Goal: Transaction & Acquisition: Purchase product/service

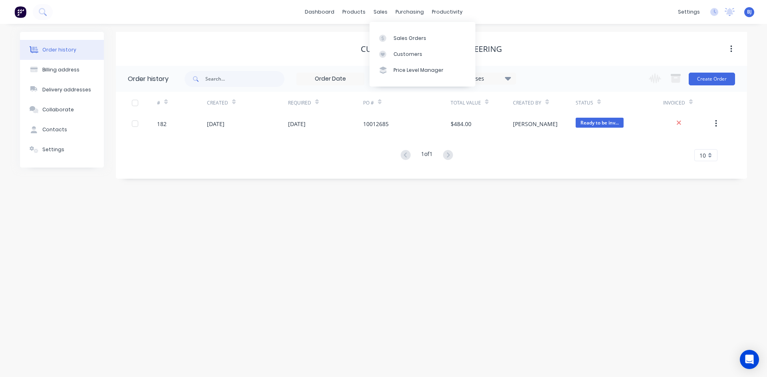
drag, startPoint x: 377, startPoint y: 14, endPoint x: 376, endPoint y: 29, distance: 14.8
click at [377, 15] on div "sales" at bounding box center [380, 12] width 22 height 12
drag, startPoint x: 374, startPoint y: 14, endPoint x: 359, endPoint y: 16, distance: 15.3
click at [373, 14] on div "sales" at bounding box center [380, 12] width 22 height 12
click at [357, 39] on icon at bounding box center [356, 38] width 4 height 6
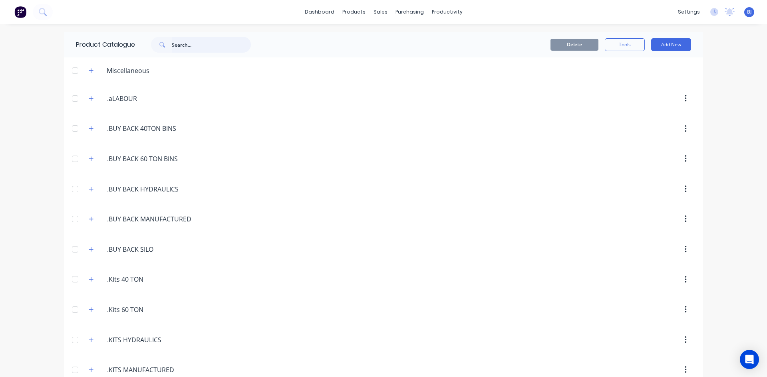
click at [196, 47] on input "text" at bounding box center [211, 45] width 79 height 16
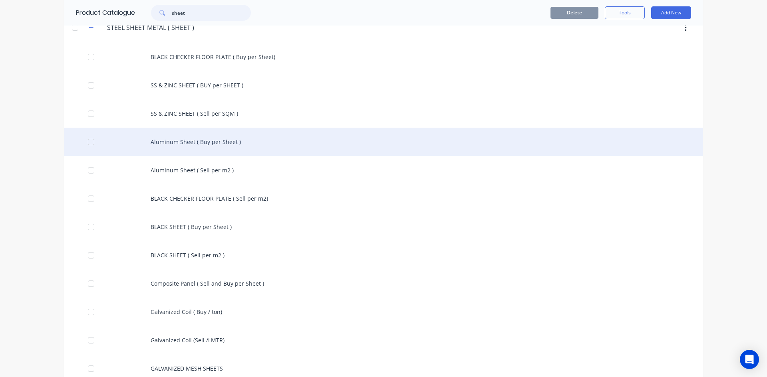
scroll to position [160, 0]
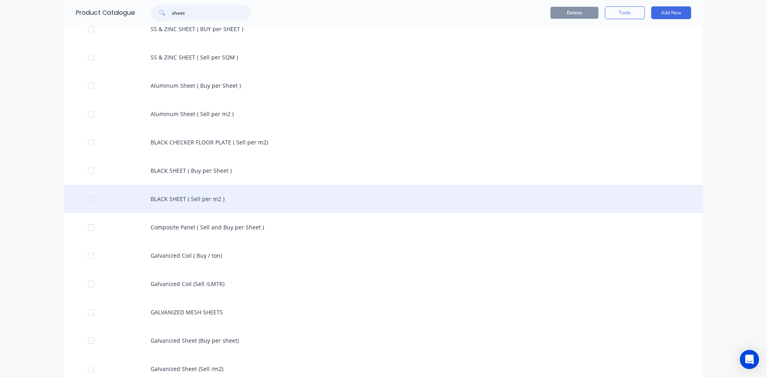
type input "sheet"
click at [210, 198] on div "BLACK SHEET ( Sell per m2 )" at bounding box center [383, 199] width 639 height 28
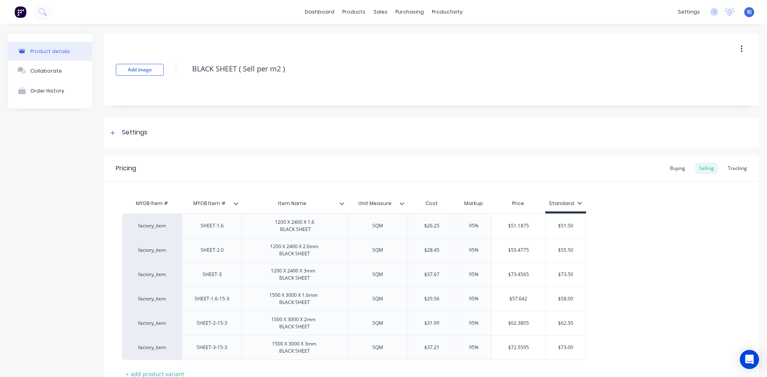
type textarea "x"
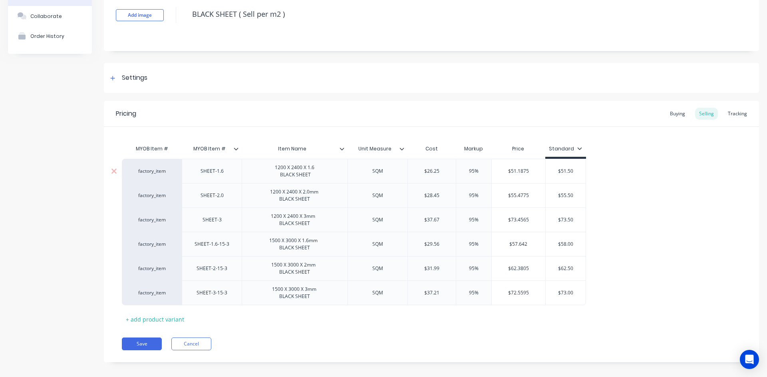
scroll to position [62, 0]
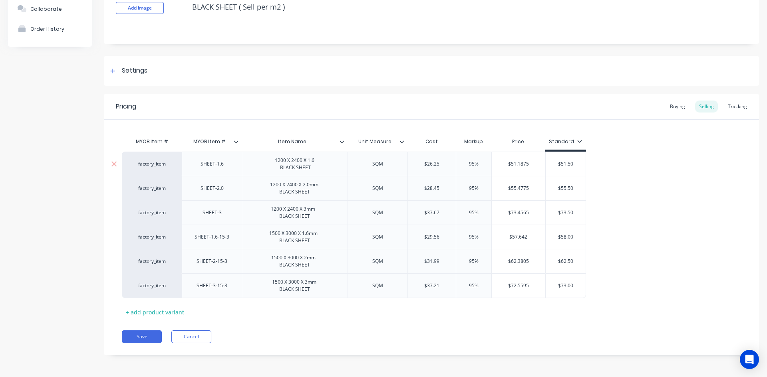
type input "$51.50"
click at [561, 165] on input "$51.50" at bounding box center [565, 164] width 40 height 7
